Goal: Information Seeking & Learning: Learn about a topic

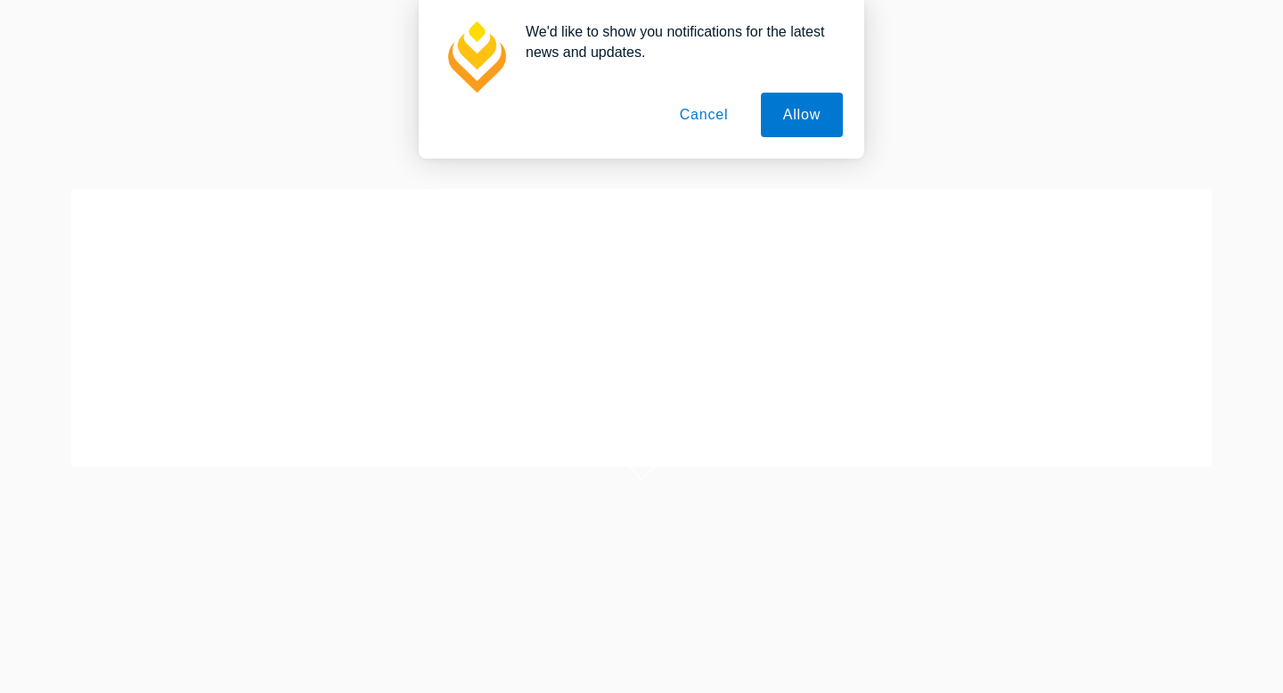
click at [703, 119] on button "Cancel" at bounding box center [704, 115] width 94 height 45
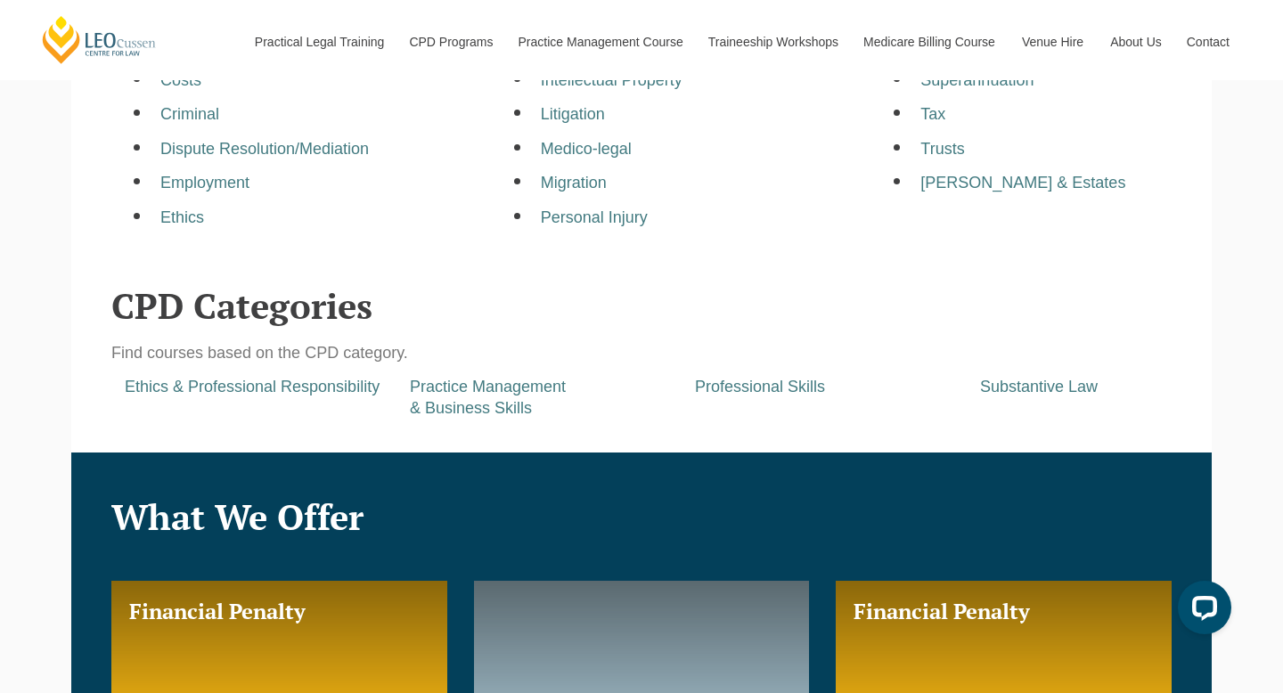
scroll to position [729, 0]
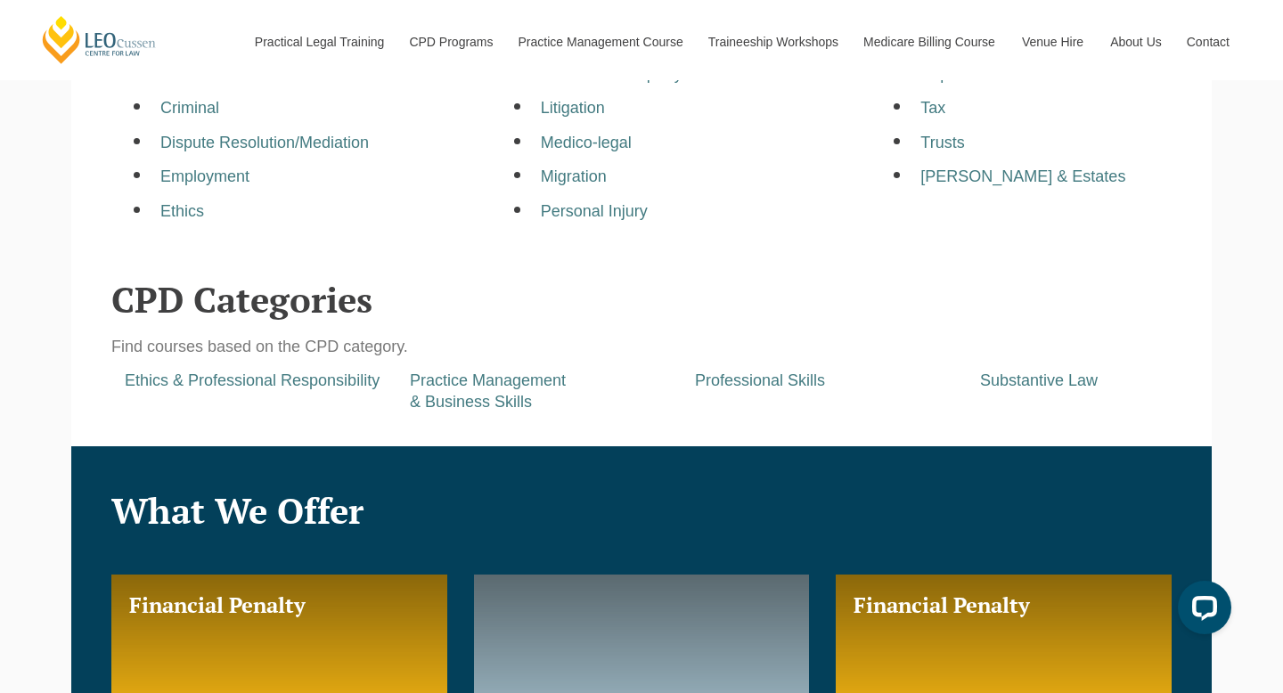
click at [279, 399] on div "Ethics & Professional Responsibility Practice Management & Business Skills Prof…" at bounding box center [681, 392] width 1140 height 42
click at [306, 393] on div "Ethics & Professional Responsibility Practice Management & Business Skills Prof…" at bounding box center [681, 392] width 1140 height 42
click at [326, 380] on a=pages/cpd-programs&taxons=pages/cpd-programs/cpd-category/ethics-and-professional-responsibility"] "Ethics & Professional Responsibility" at bounding box center [252, 380] width 255 height 18
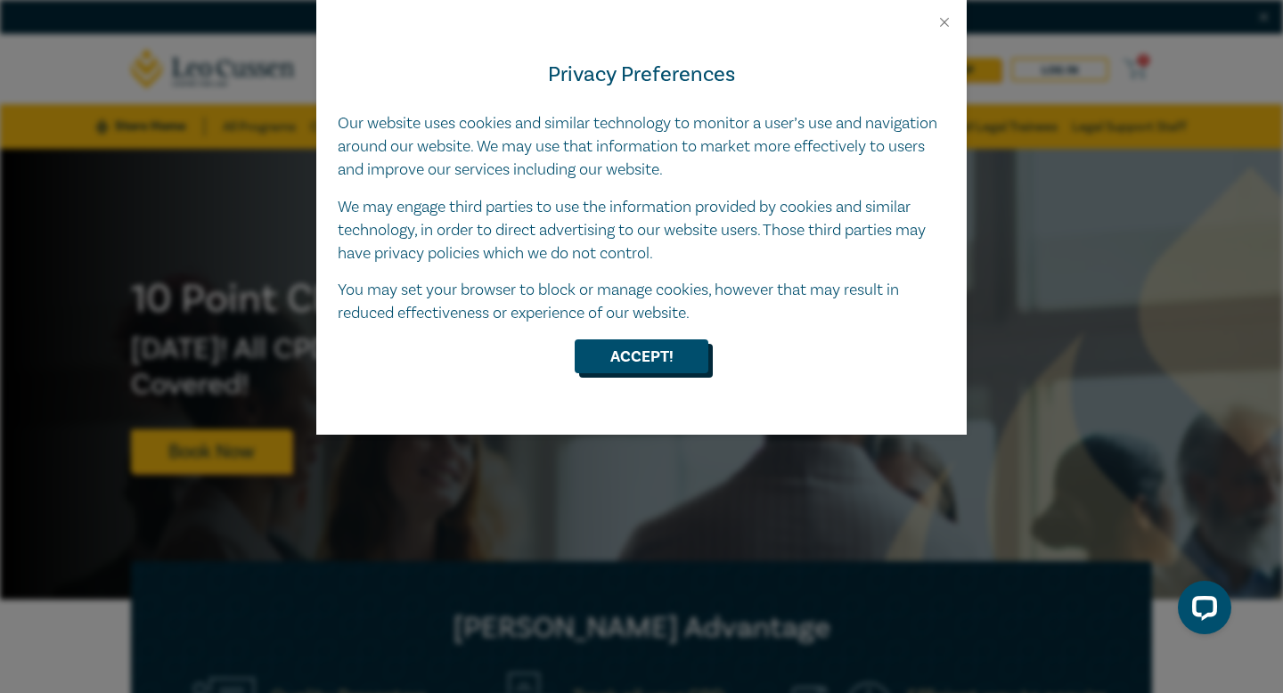
click at [631, 353] on button "Accept!" at bounding box center [642, 356] width 134 height 34
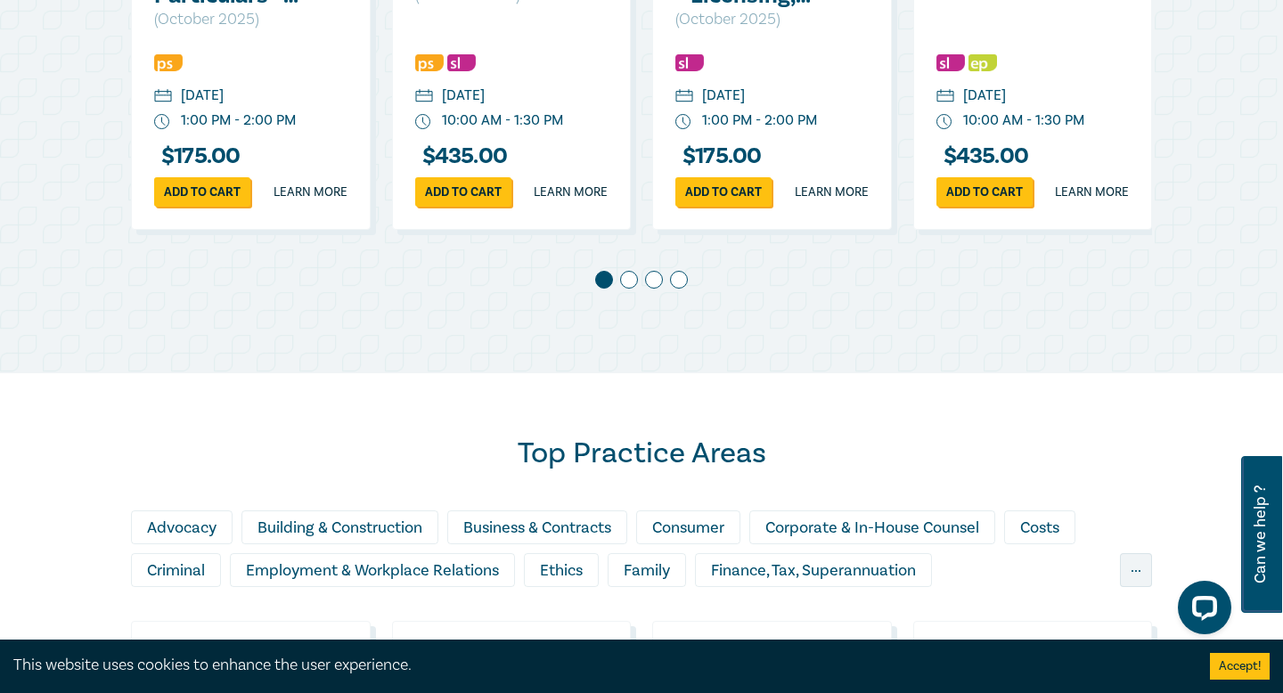
scroll to position [1576, 0]
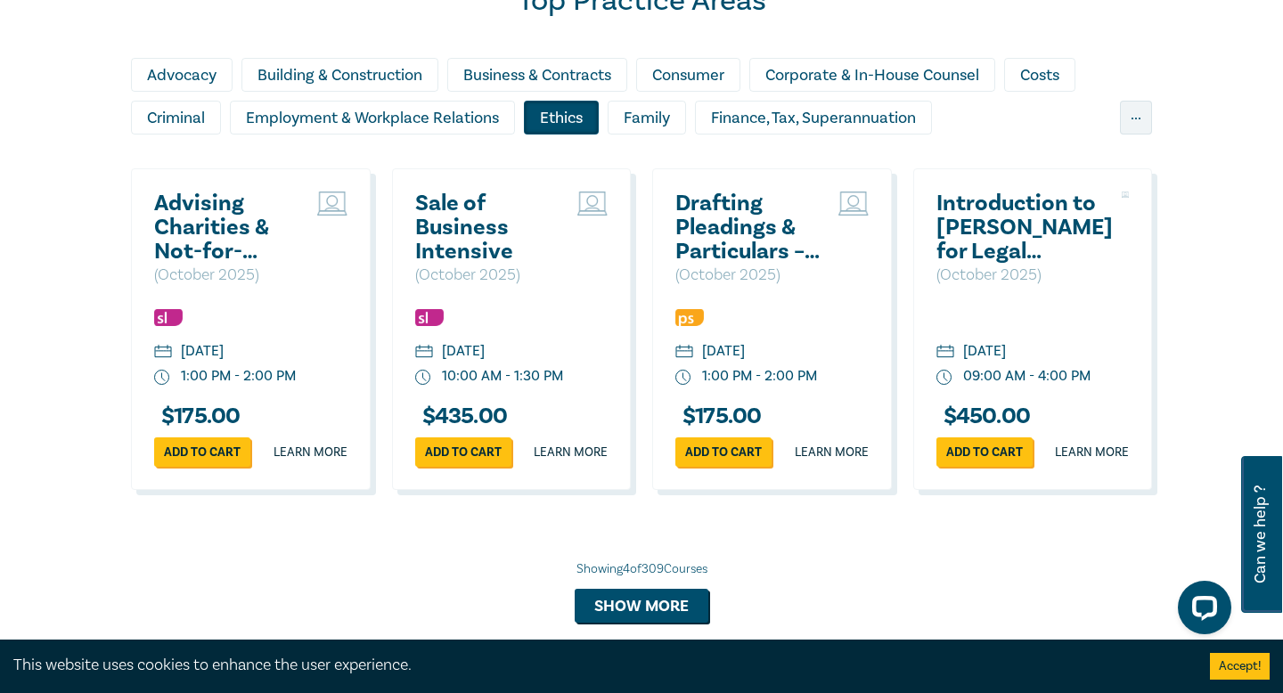
click at [544, 135] on div "Ethics" at bounding box center [561, 118] width 75 height 34
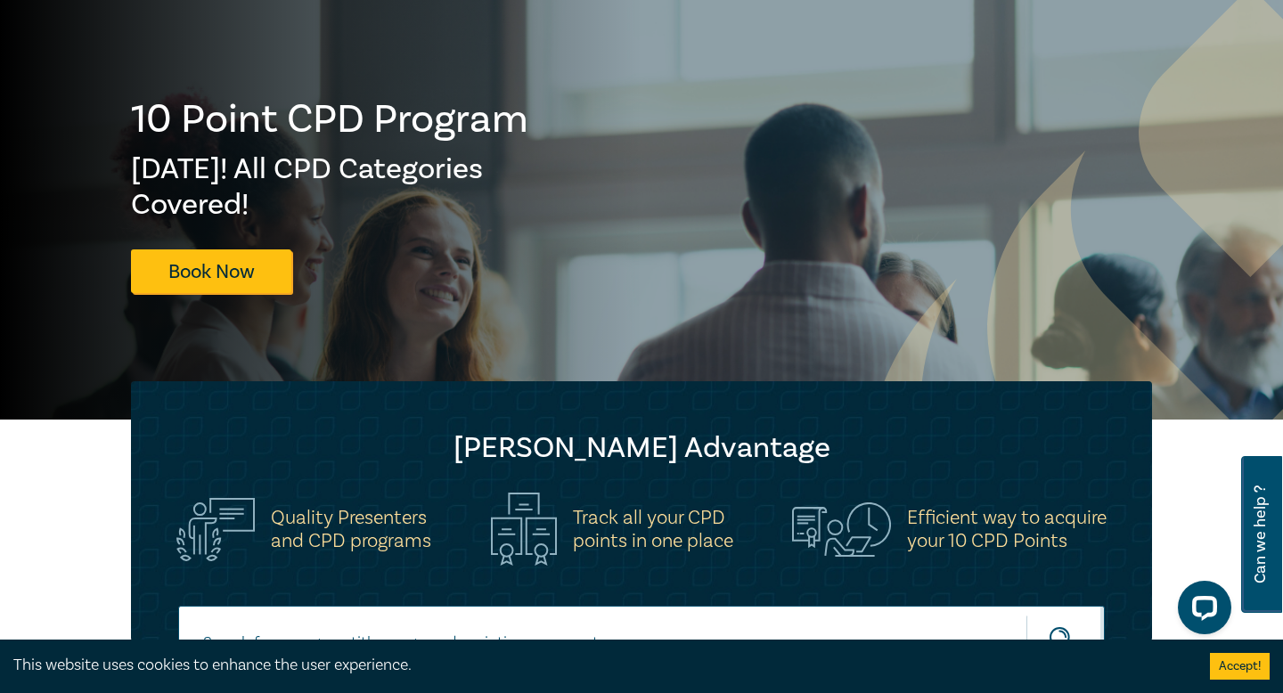
scroll to position [0, 0]
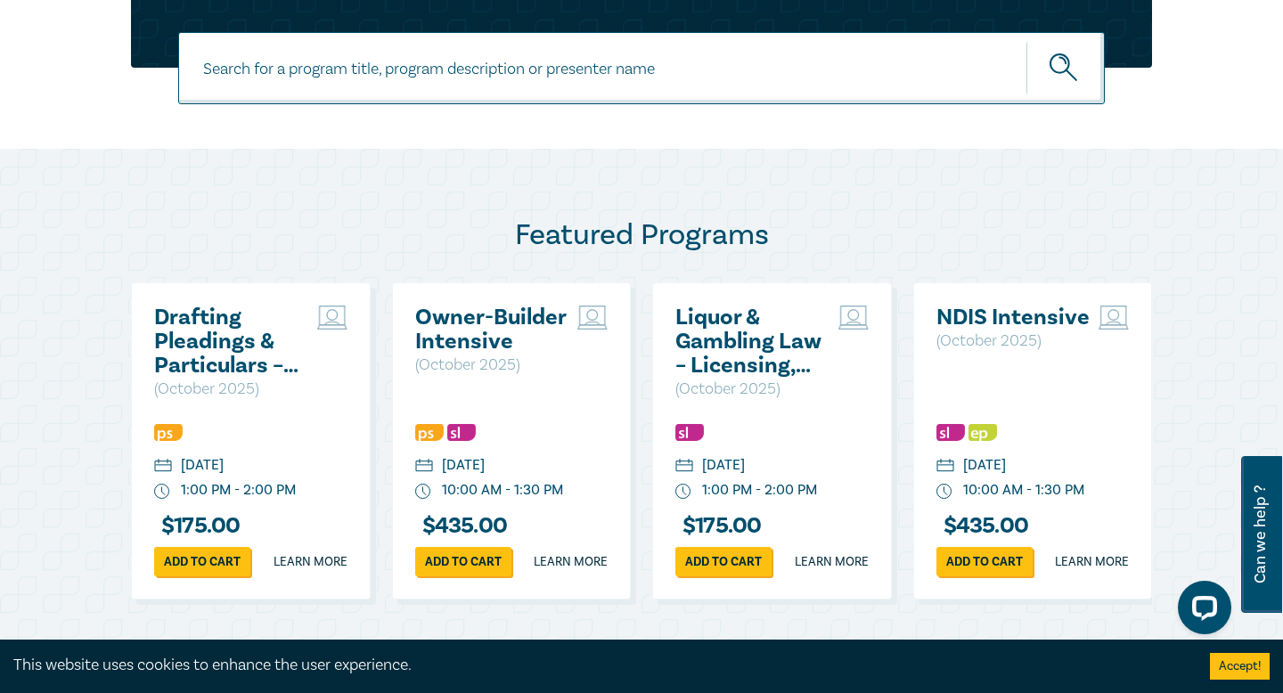
click at [195, 116] on div at bounding box center [641, 90] width 1283 height 117
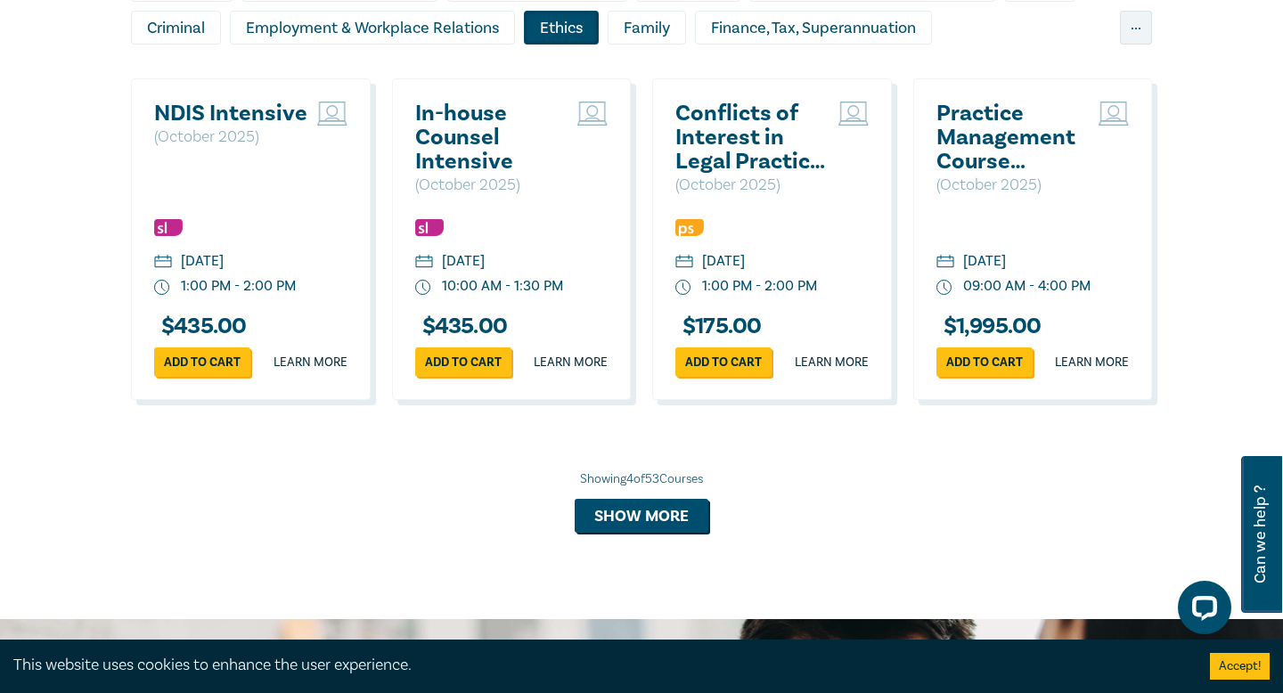
scroll to position [1678, 0]
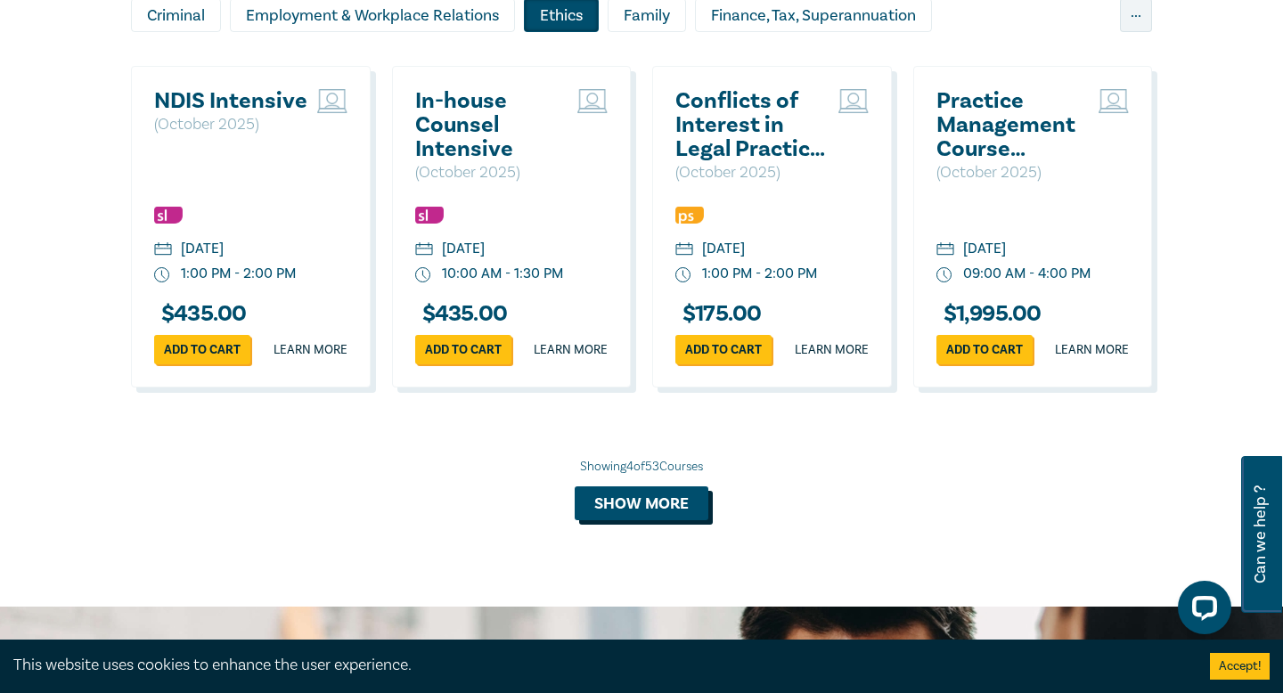
click at [667, 520] on button "Show more" at bounding box center [642, 503] width 134 height 34
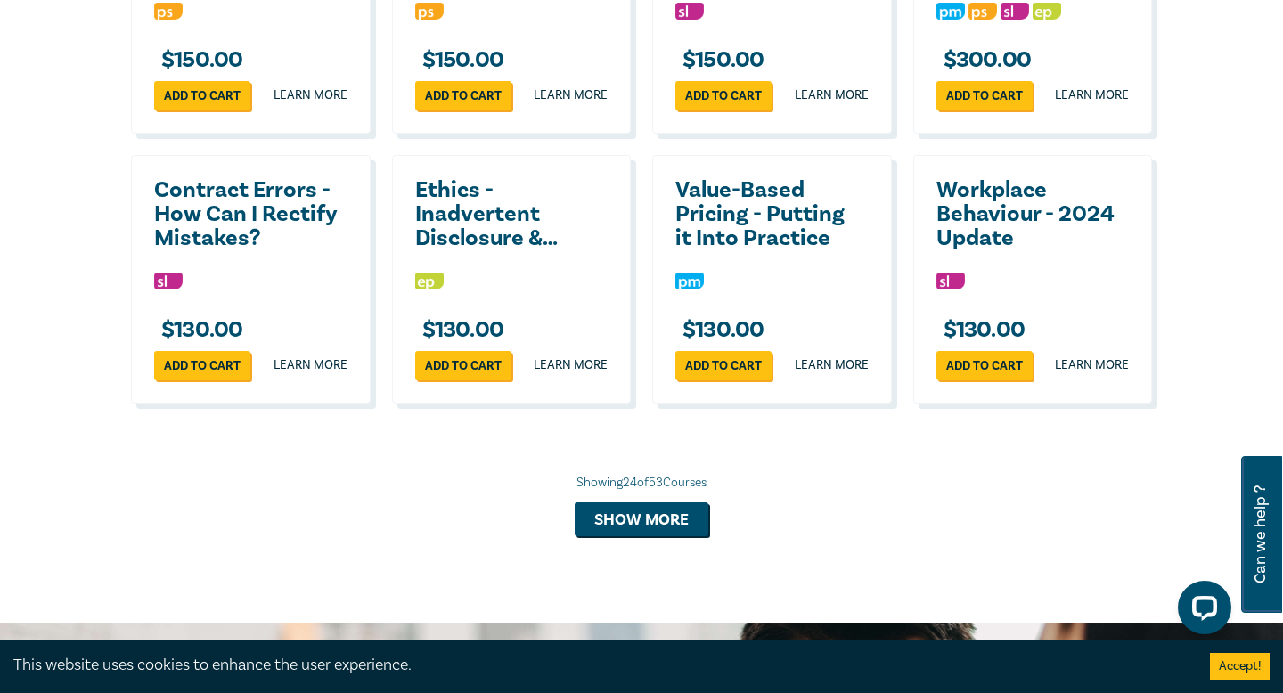
scroll to position [3241, 0]
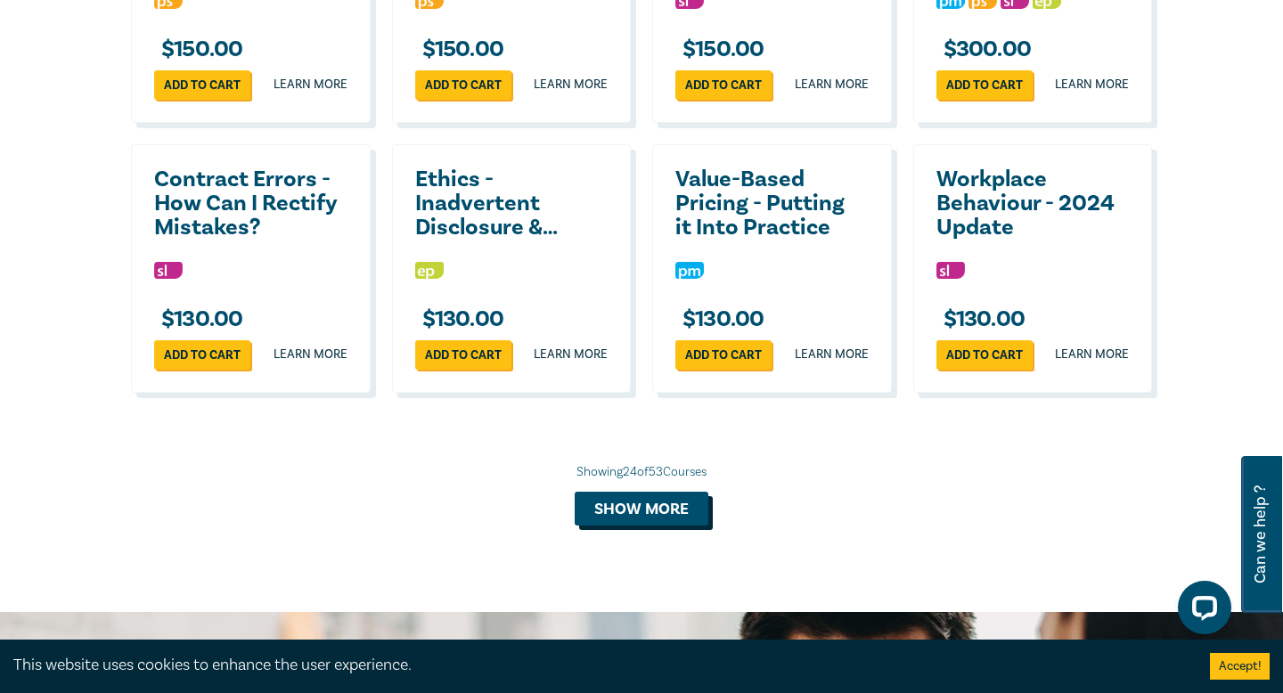
click at [661, 526] on button "Show more" at bounding box center [642, 509] width 134 height 34
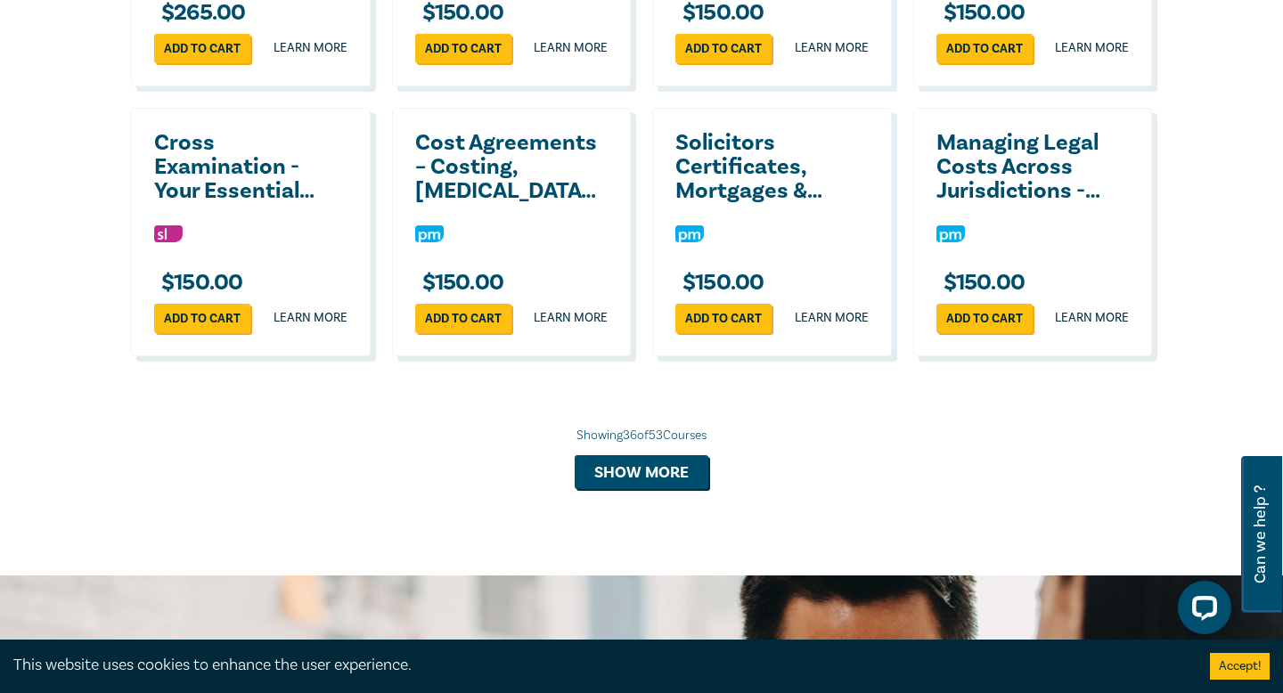
scroll to position [4103, 0]
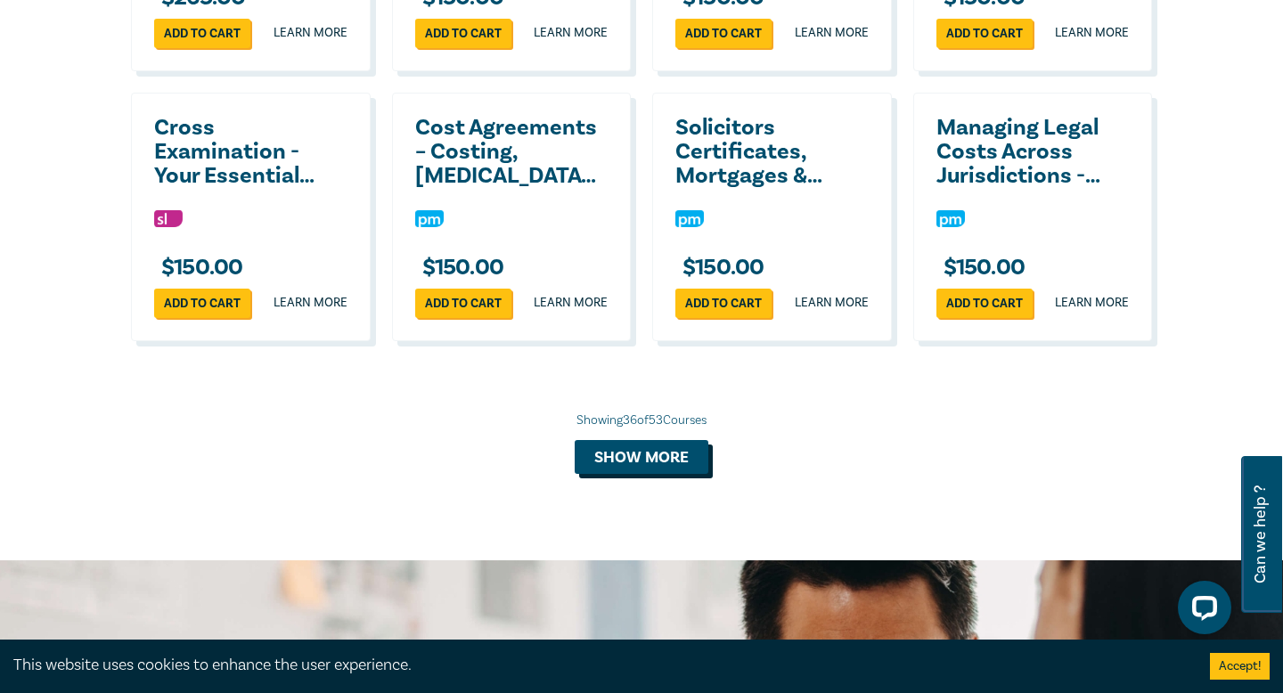
click at [631, 474] on button "Show more" at bounding box center [642, 457] width 134 height 34
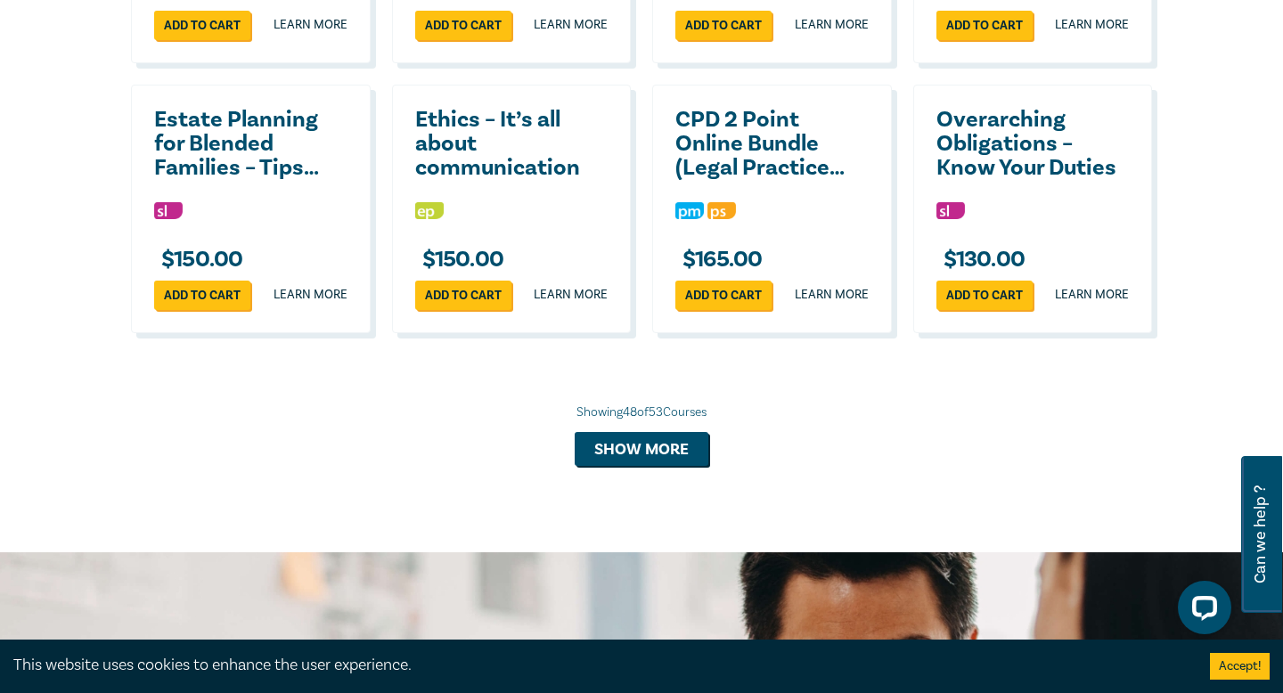
scroll to position [4930, 0]
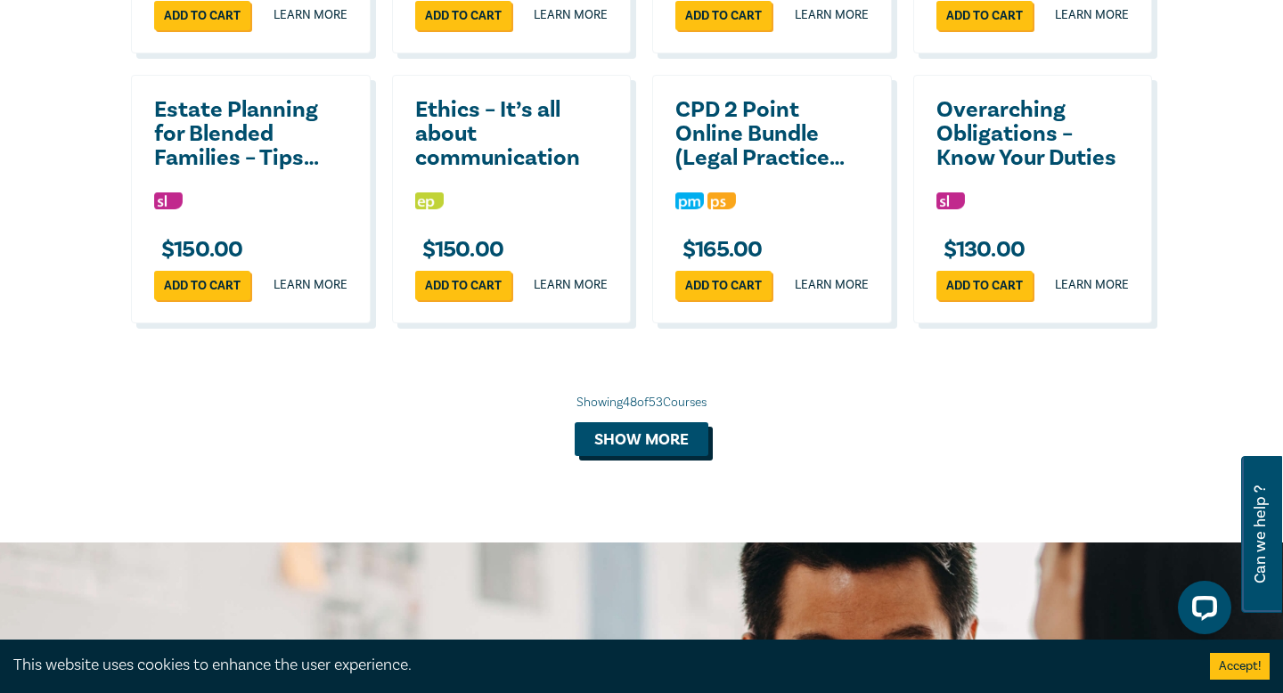
click at [648, 456] on button "Show more" at bounding box center [642, 439] width 134 height 34
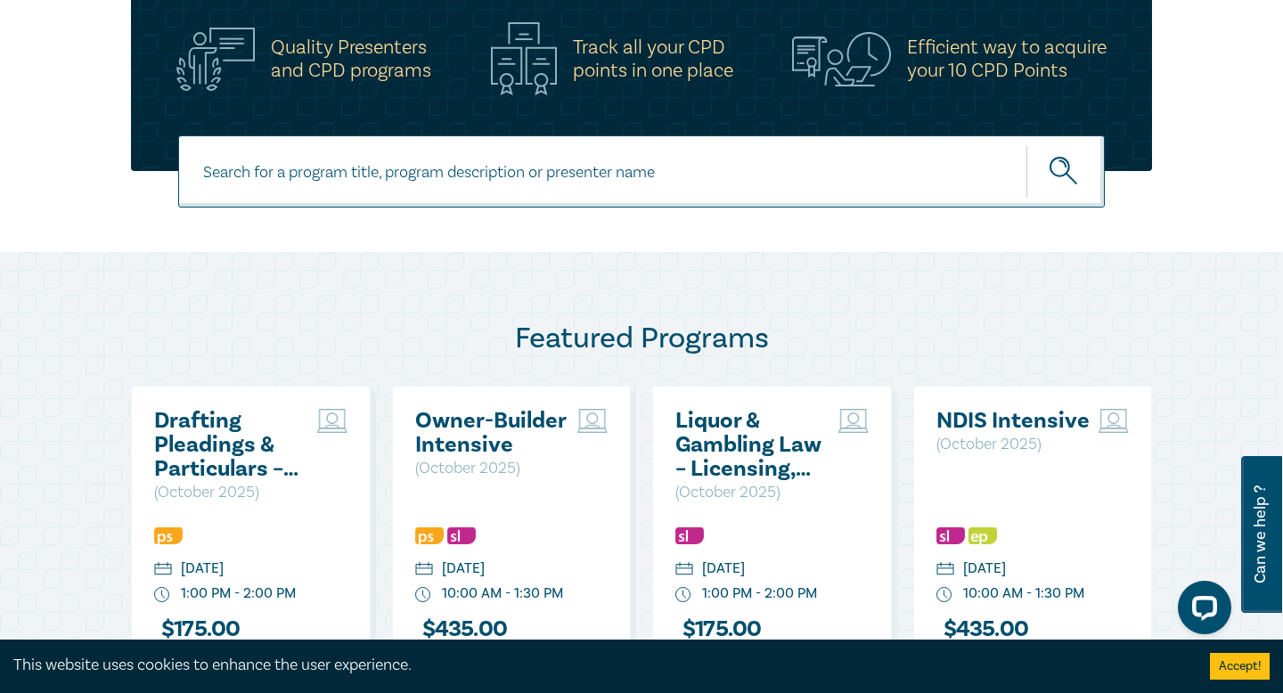
scroll to position [836, 0]
